Goal: Answer question/provide support

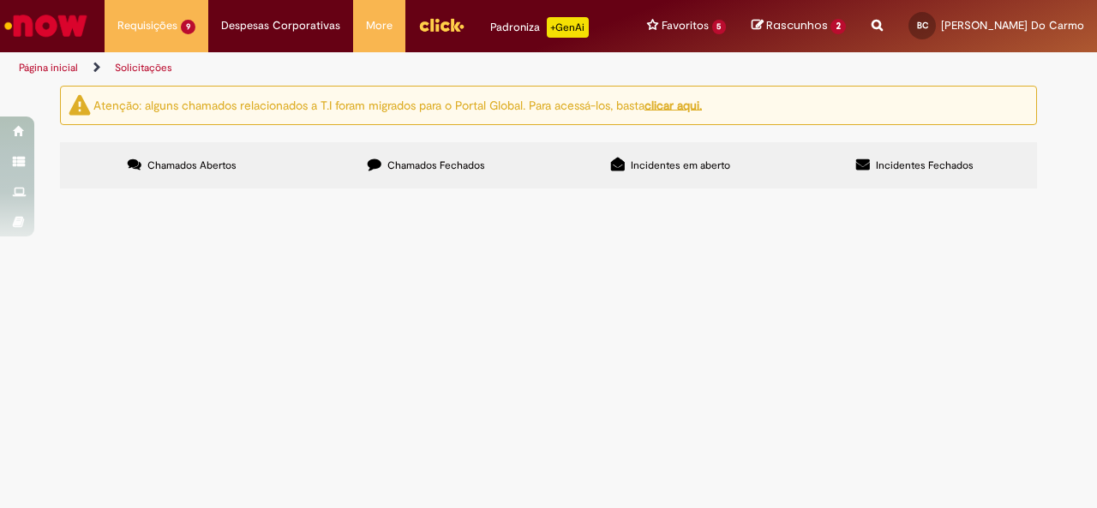
scroll to position [20, 0]
click at [0, 0] on span "envio caixas" at bounding box center [0, 0] width 0 height 0
click at [0, 0] on td "Compras rápidas (Speed Buy)" at bounding box center [0, 0] width 0 height 0
click at [0, 0] on span "Compras rápidas (Speed Buy)" at bounding box center [0, 0] width 0 height 0
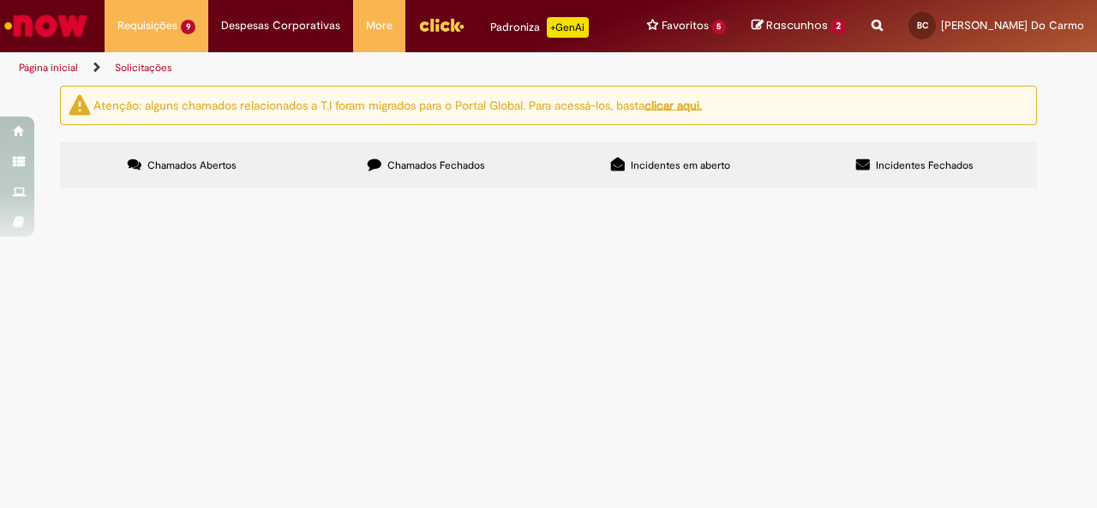
click at [0, 0] on span "Compras rápidas (Speed Buy)" at bounding box center [0, 0] width 0 height 0
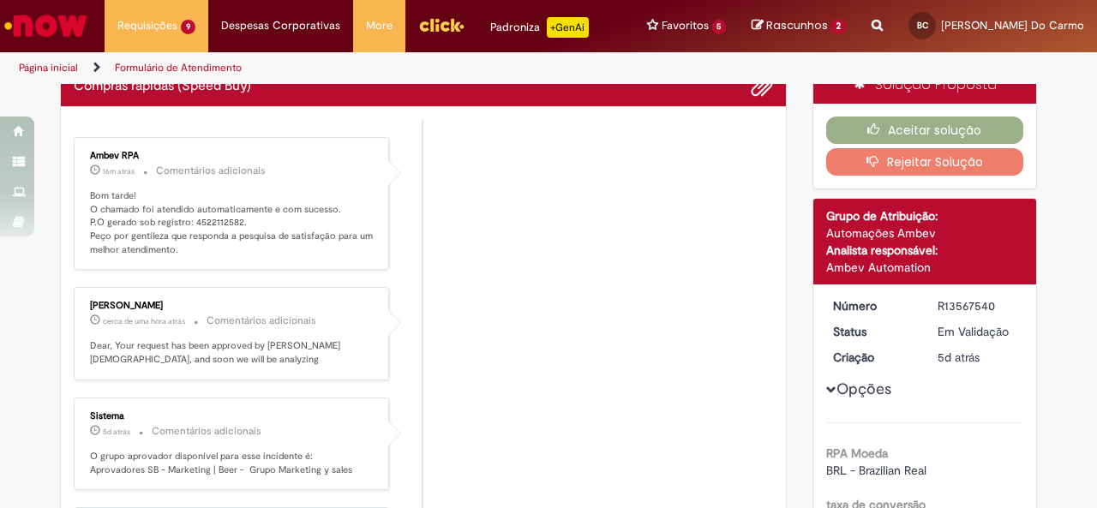
scroll to position [0, 0]
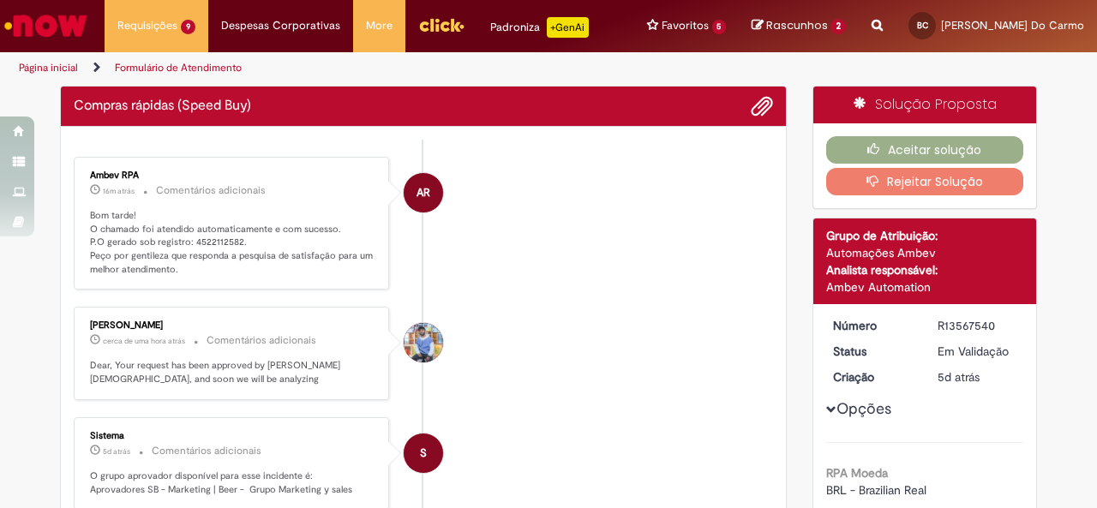
click at [228, 236] on p "Bom tarde! O chamado foi atendido automaticamente e com sucesso. P.O gerado sob…" at bounding box center [232, 243] width 285 height 68
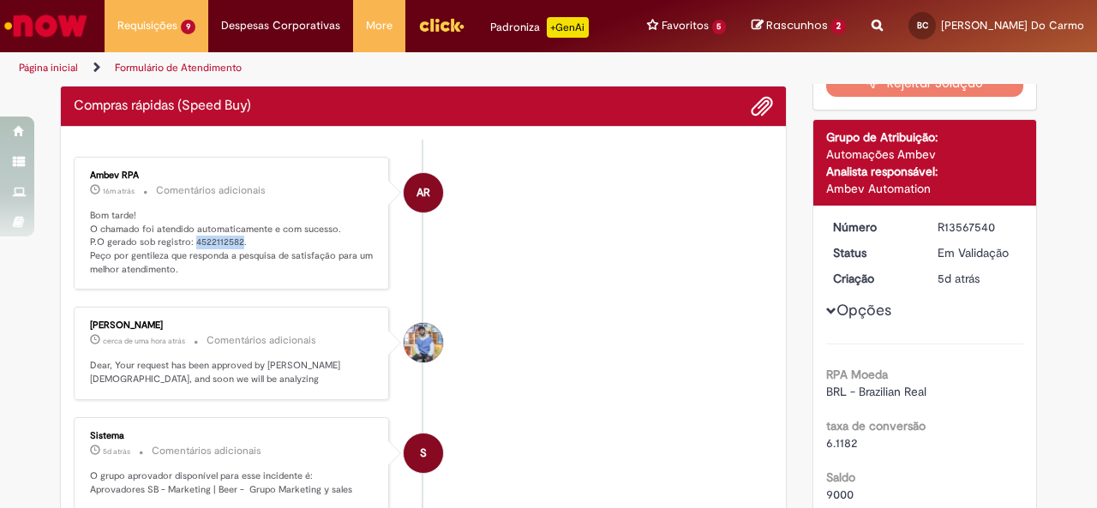
click at [228, 236] on p "Bom tarde! O chamado foi atendido automaticamente e com sucesso. P.O gerado sob…" at bounding box center [232, 243] width 285 height 68
copy p "4522112582"
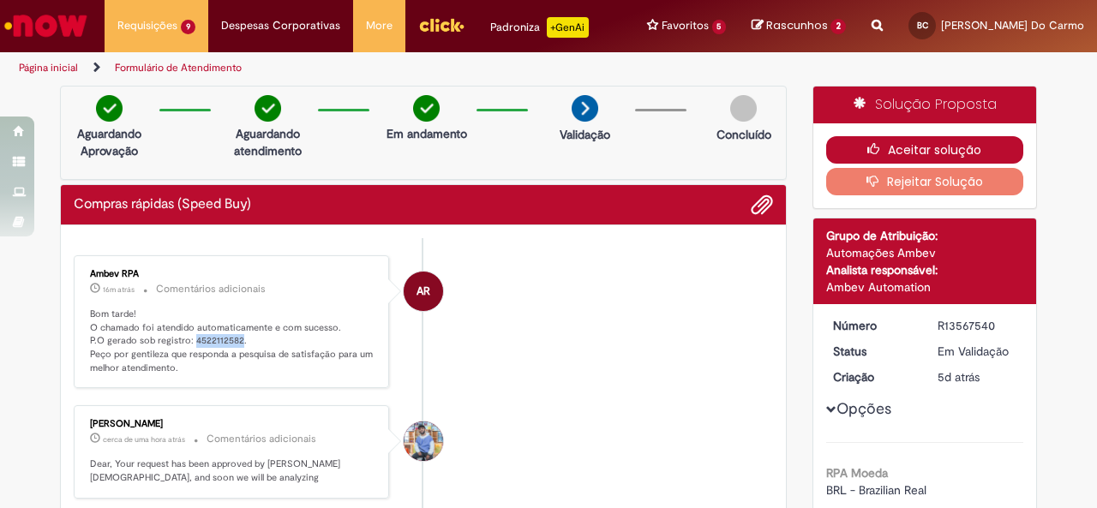
click at [915, 145] on button "Aceitar solução" at bounding box center [925, 149] width 198 height 27
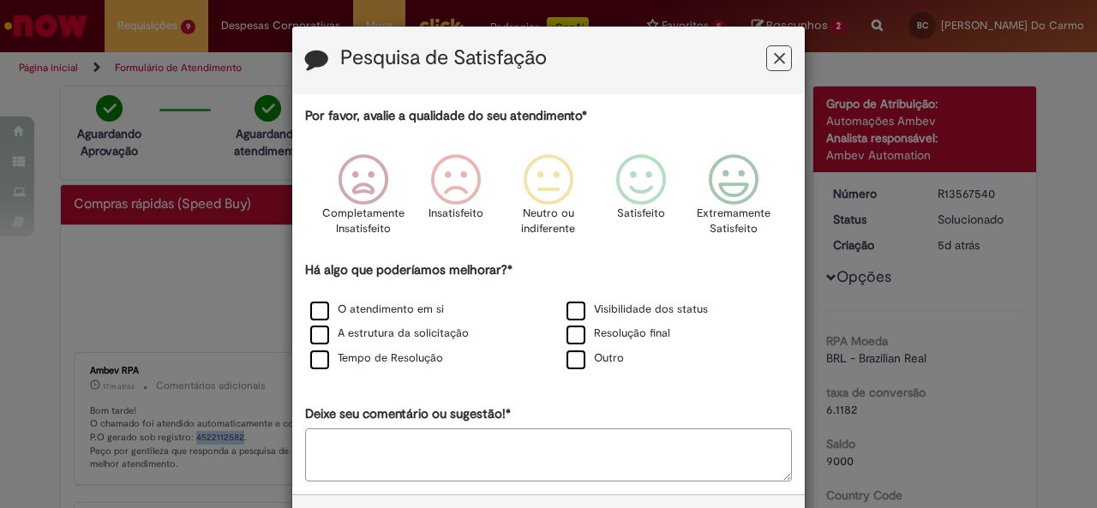
click at [766, 56] on button "Feedback" at bounding box center [779, 58] width 26 height 26
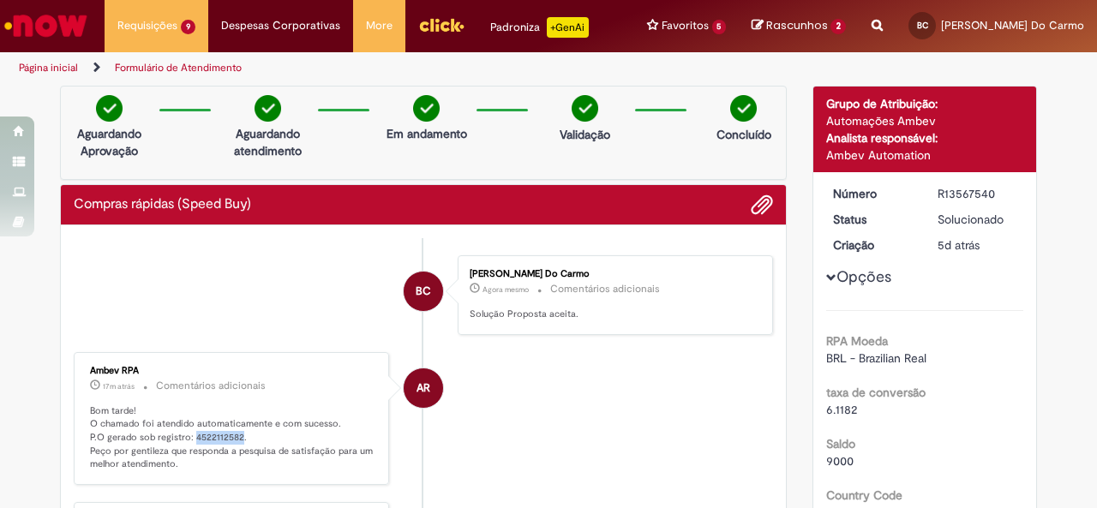
copy p "4522112582"
